Goal: Complete application form

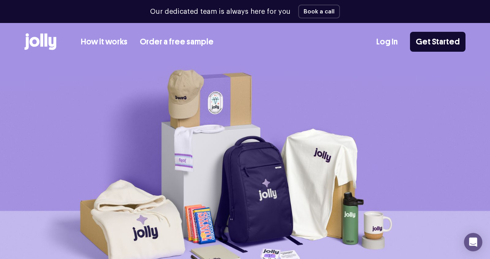
click at [151, 45] on link "Order a free sample" at bounding box center [177, 42] width 74 height 13
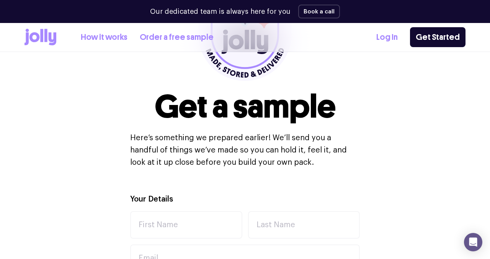
scroll to position [173, 0]
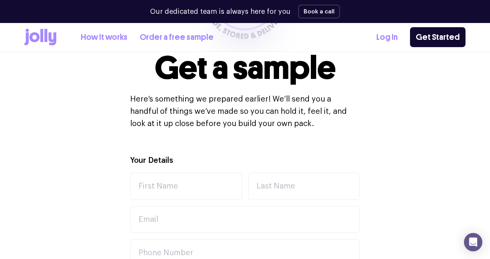
click at [97, 38] on link "How it works" at bounding box center [104, 37] width 47 height 13
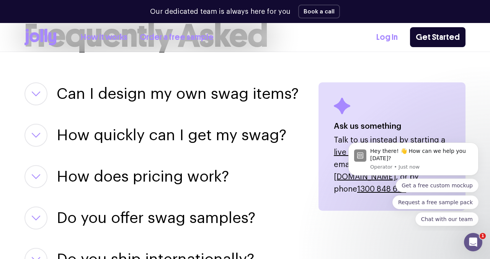
scroll to position [982, 0]
click at [37, 82] on button "button" at bounding box center [35, 93] width 23 height 23
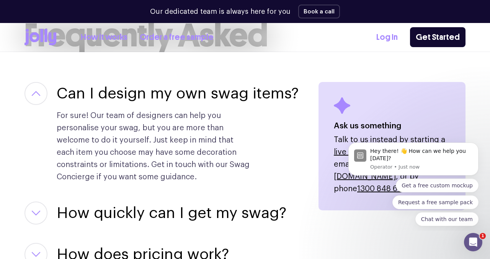
click at [37, 82] on button "button" at bounding box center [35, 93] width 23 height 23
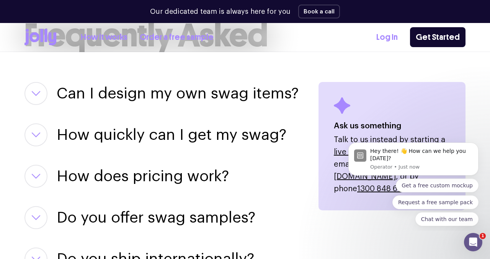
click at [44, 165] on button "button" at bounding box center [35, 176] width 23 height 23
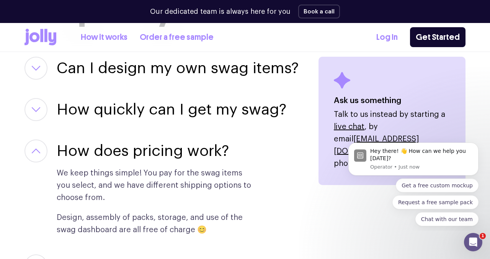
scroll to position [1009, 0]
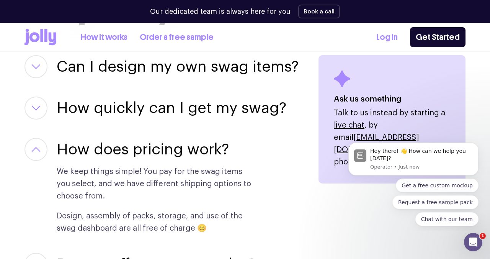
click at [41, 138] on button "button" at bounding box center [35, 149] width 23 height 23
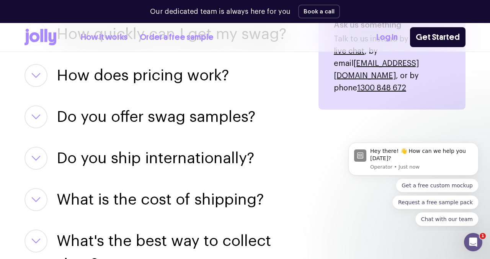
scroll to position [1108, 0]
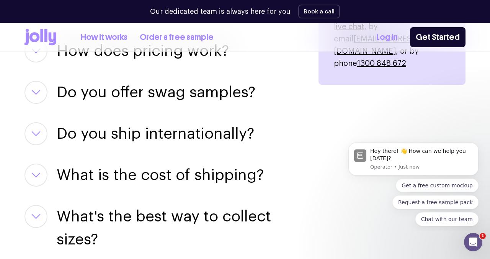
click at [39, 90] on icon "button" at bounding box center [35, 92] width 9 height 5
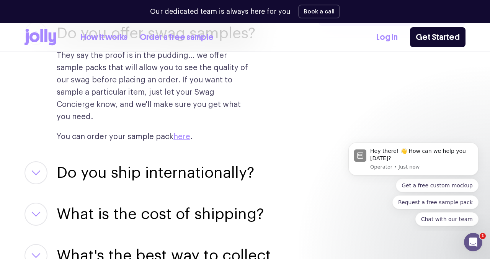
scroll to position [1186, 0]
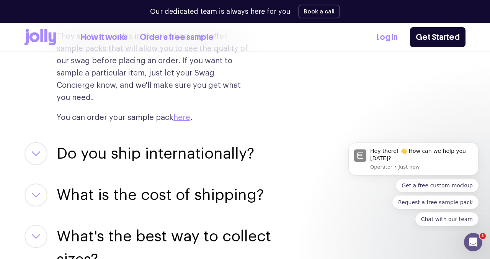
click at [49, 142] on div "Do you ship internationally? Yes, we do 👍🏼. From [GEOGRAPHIC_DATA] to [GEOGRAPH…" at bounding box center [161, 153] width 275 height 23
click at [42, 142] on button "button" at bounding box center [35, 153] width 23 height 23
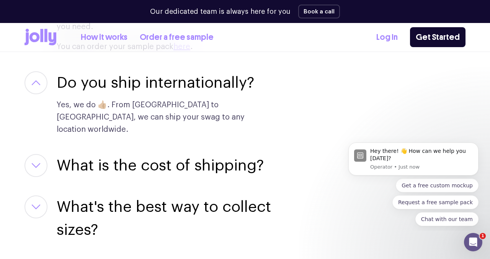
scroll to position [1258, 0]
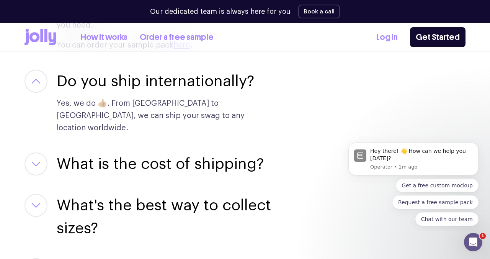
click at [42, 152] on button "button" at bounding box center [35, 163] width 23 height 23
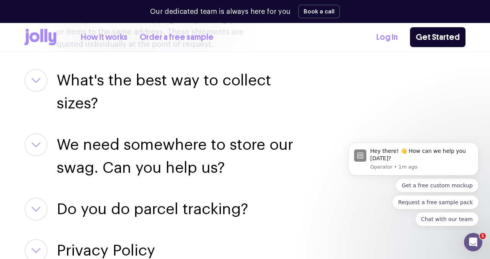
scroll to position [1509, 0]
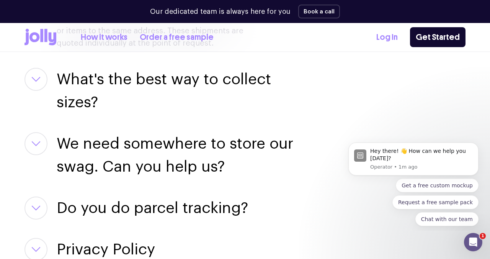
click at [37, 196] on button "button" at bounding box center [35, 207] width 23 height 23
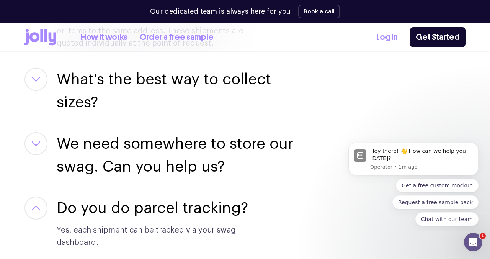
click at [37, 196] on button "button" at bounding box center [35, 207] width 23 height 23
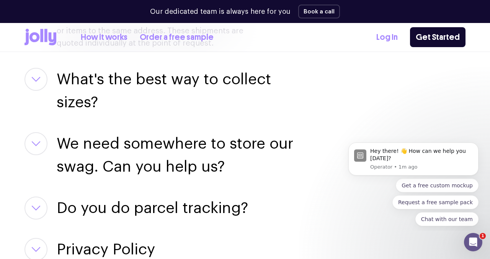
click at [41, 132] on div "We need somewhere to store our swag. Can you help us? Yes, we can 😃. We offer f…" at bounding box center [161, 155] width 275 height 46
click at [41, 132] on button "button" at bounding box center [35, 143] width 23 height 23
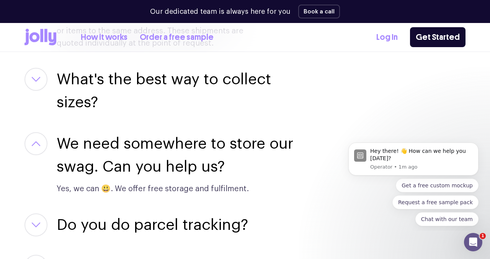
click at [41, 132] on button "button" at bounding box center [35, 143] width 23 height 23
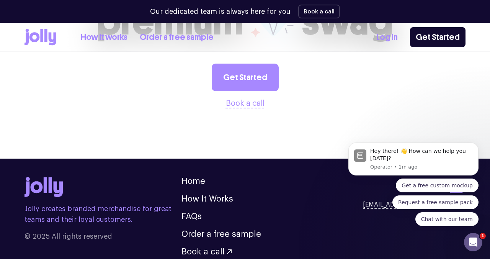
scroll to position [1875, 0]
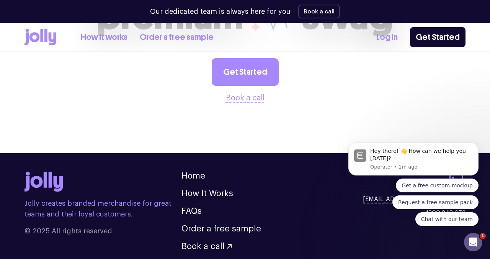
click at [34, 39] on icon at bounding box center [34, 37] width 10 height 10
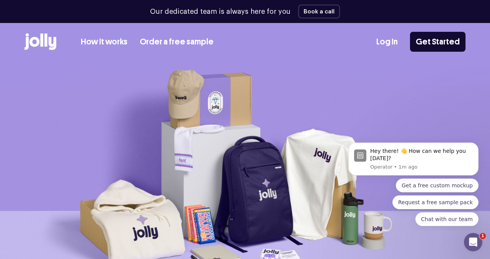
click at [99, 41] on link "How it works" at bounding box center [104, 42] width 47 height 13
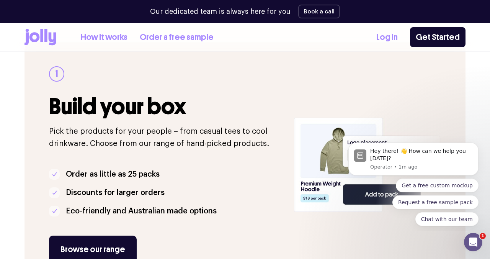
scroll to position [119, 0]
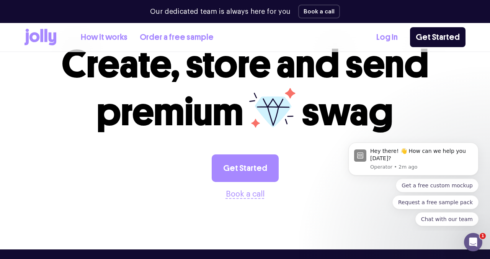
scroll to position [2014, 0]
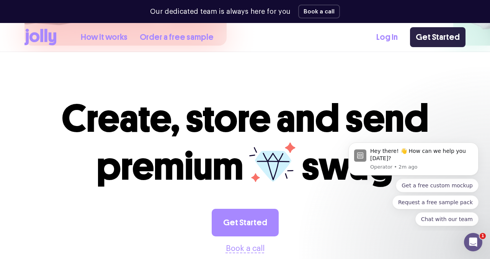
click at [440, 37] on link "Get Started" at bounding box center [437, 37] width 55 height 20
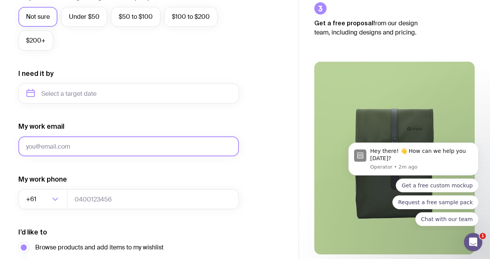
scroll to position [301, 0]
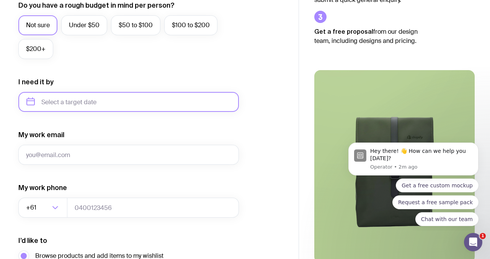
click at [97, 105] on input "text" at bounding box center [128, 102] width 220 height 20
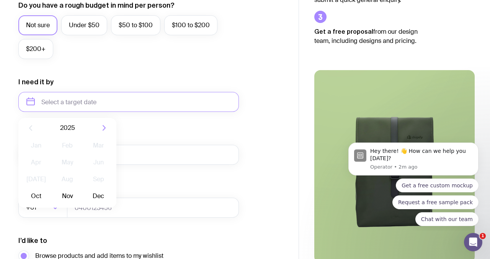
click at [86, 69] on form "I want swag for Customers Team members An event Approximately how many people d…" at bounding box center [128, 66] width 220 height 500
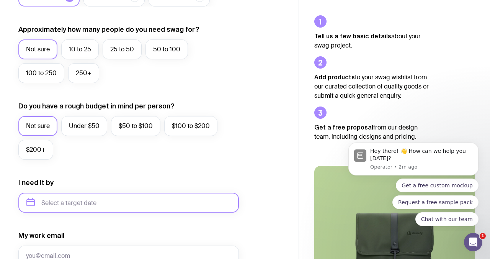
scroll to position [197, 0]
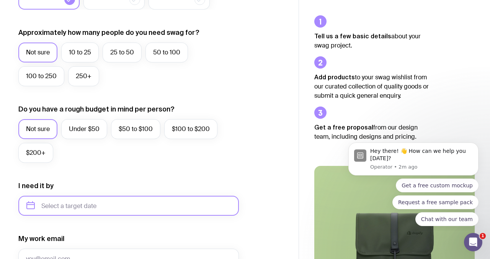
click at [85, 203] on input "text" at bounding box center [128, 206] width 220 height 20
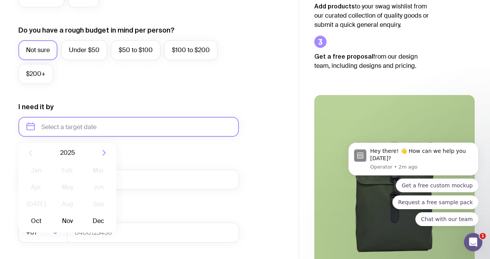
scroll to position [279, 0]
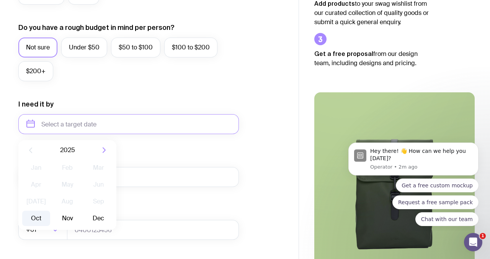
click at [41, 215] on button "Oct" at bounding box center [36, 217] width 28 height 15
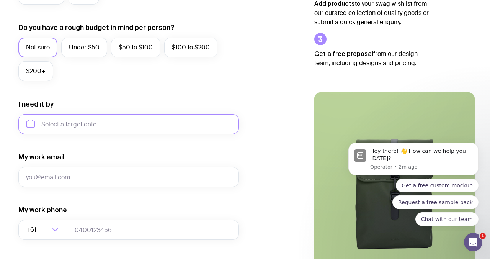
type input "October 2025"
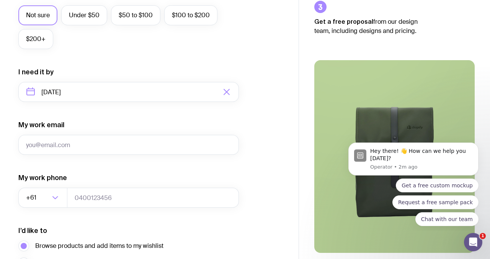
scroll to position [321, 0]
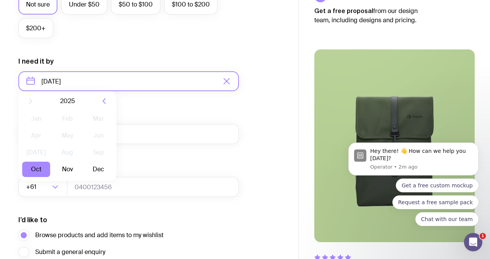
click at [83, 77] on input "October 2025" at bounding box center [128, 81] width 220 height 20
